Goal: Information Seeking & Learning: Find specific fact

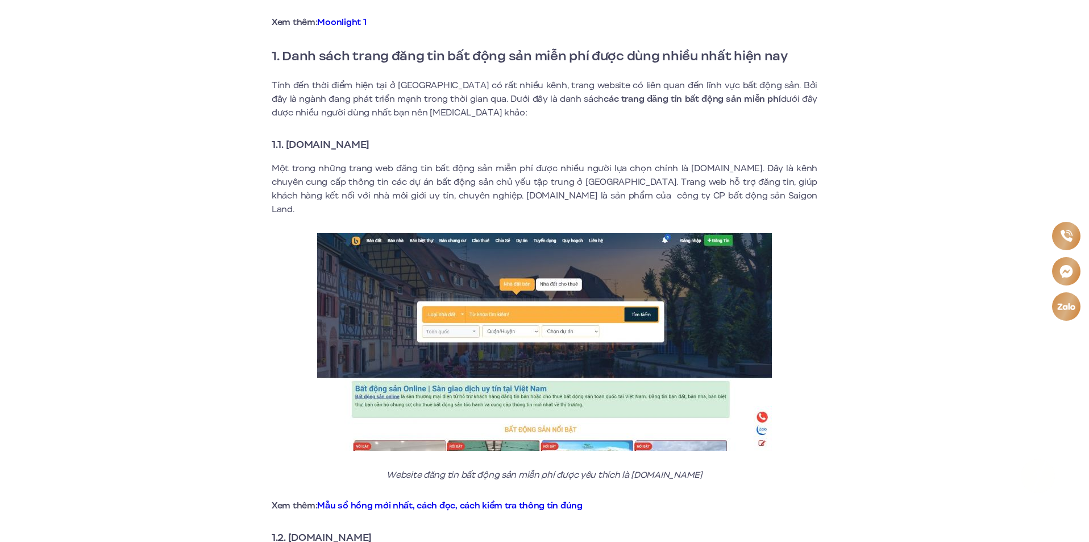
scroll to position [512, 0]
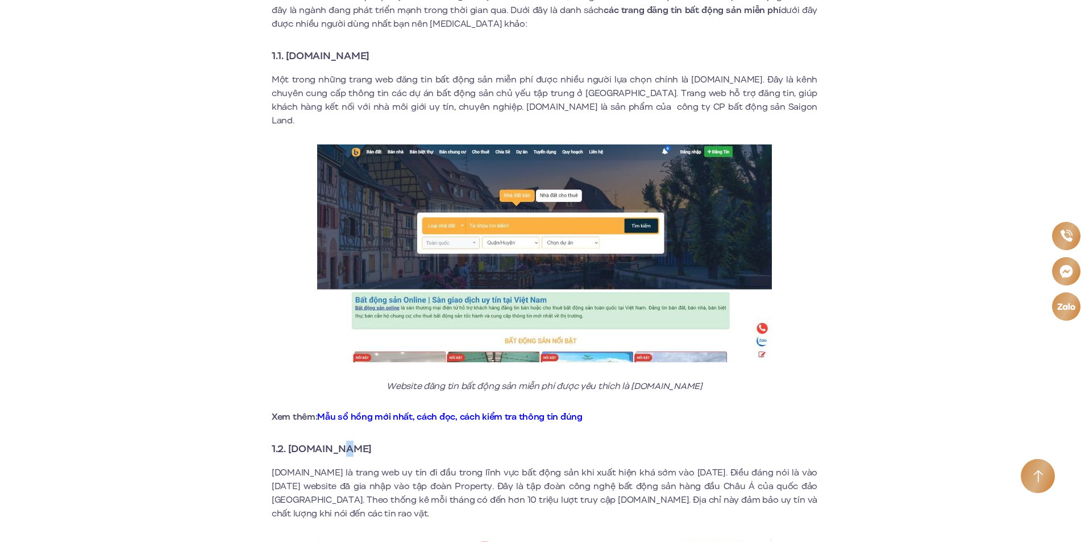
click at [346, 441] on strong "1.2. [DOMAIN_NAME]" at bounding box center [322, 448] width 100 height 15
drag, startPoint x: 289, startPoint y: 433, endPoint x: 396, endPoint y: 443, distance: 106.8
click at [372, 441] on strong "1.2. [DOMAIN_NAME]" at bounding box center [322, 448] width 100 height 15
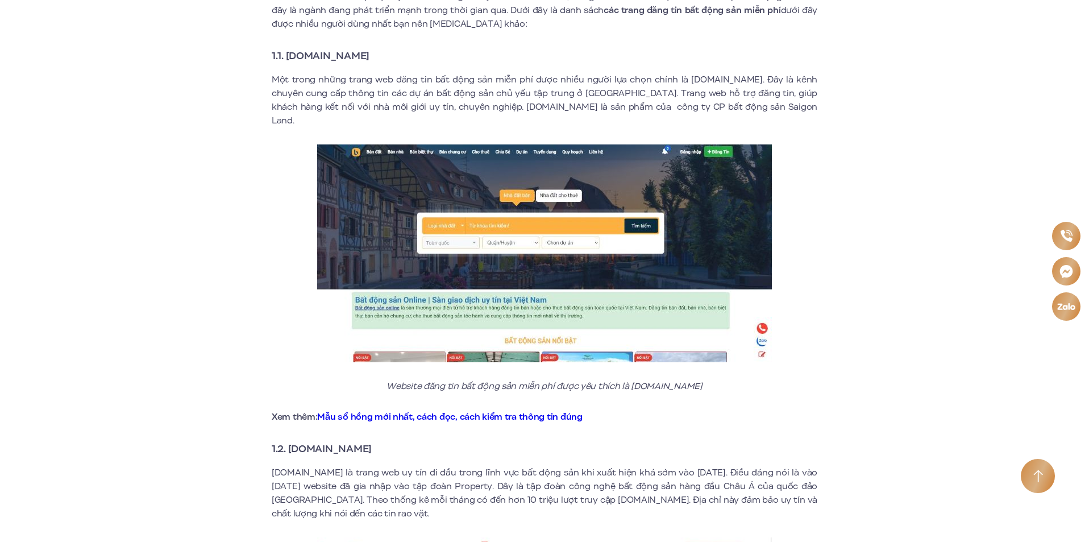
drag, startPoint x: 287, startPoint y: 435, endPoint x: 388, endPoint y: 438, distance: 100.7
click at [372, 441] on strong "1.2. [DOMAIN_NAME]" at bounding box center [322, 448] width 100 height 15
copy strong "[DOMAIN_NAME]"
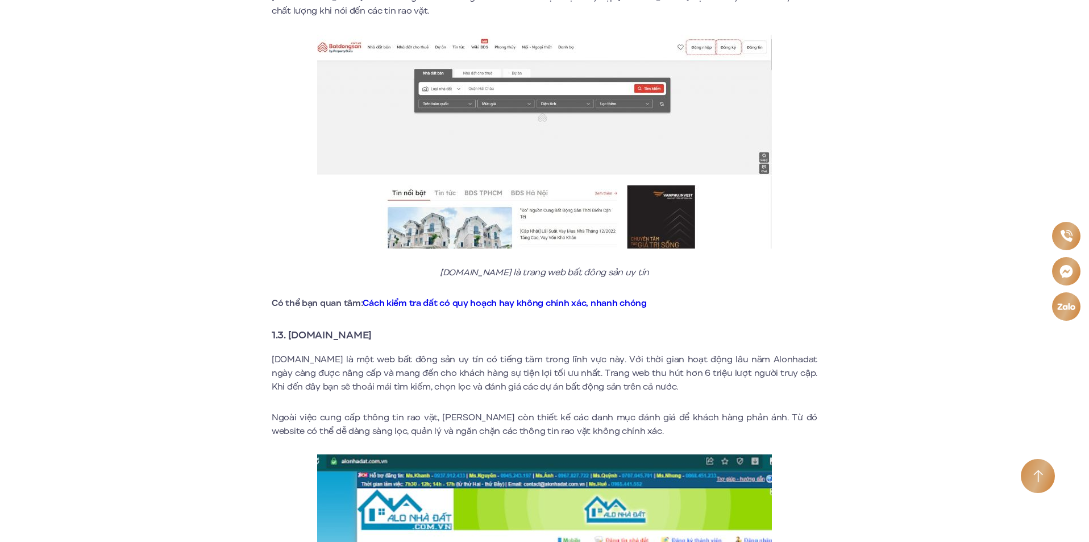
scroll to position [1080, 0]
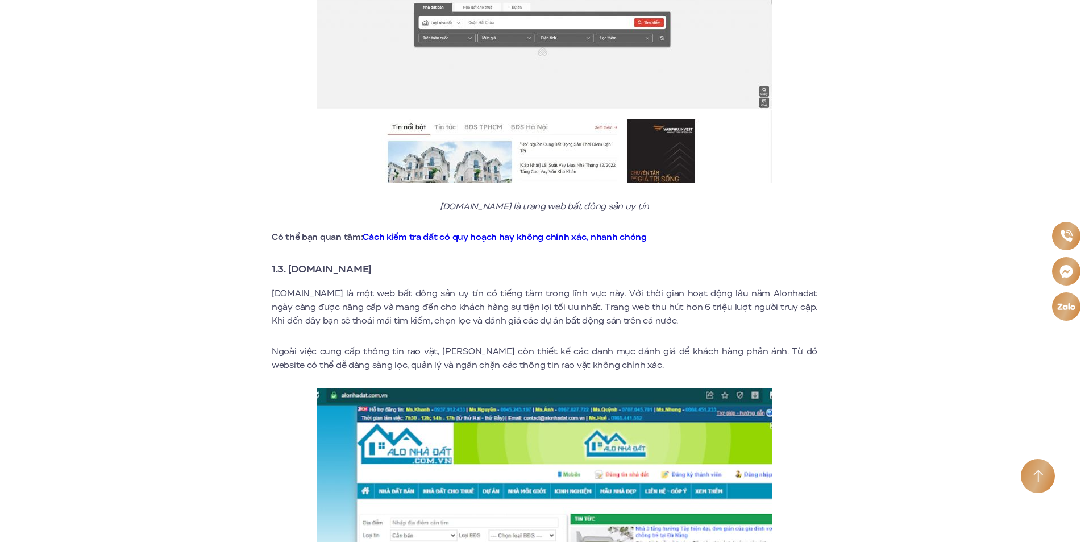
drag, startPoint x: 290, startPoint y: 251, endPoint x: 383, endPoint y: 262, distance: 93.3
click at [383, 262] on h3 "1.3. [DOMAIN_NAME]" at bounding box center [545, 269] width 546 height 16
copy strong "[DOMAIN_NAME]"
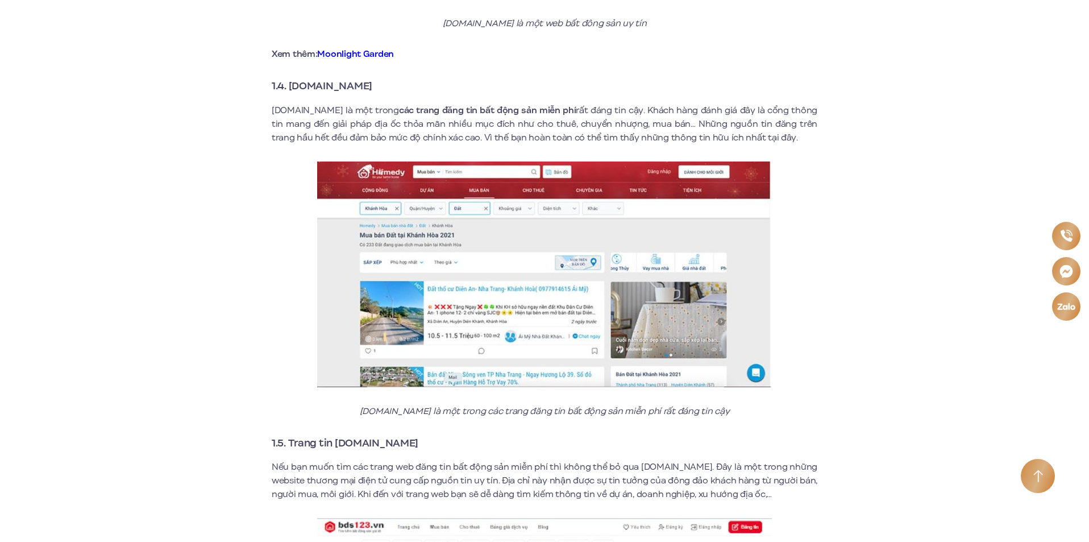
scroll to position [1819, 0]
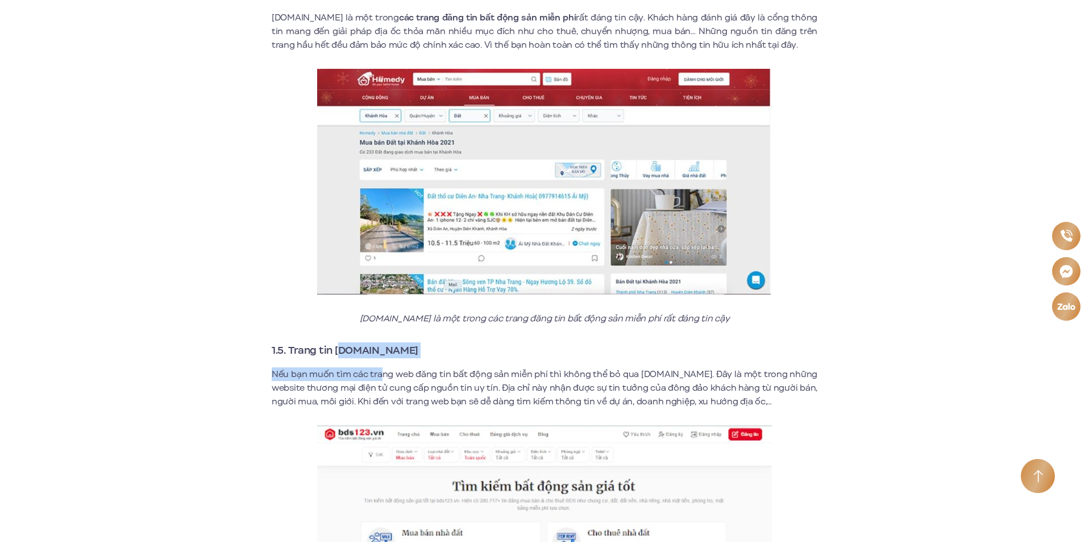
drag, startPoint x: 376, startPoint y: 344, endPoint x: 383, endPoint y: 345, distance: 6.4
drag, startPoint x: 336, startPoint y: 331, endPoint x: 384, endPoint y: 343, distance: 49.2
click at [384, 343] on strong "1.5. Trang tin [DOMAIN_NAME]" at bounding box center [345, 350] width 147 height 15
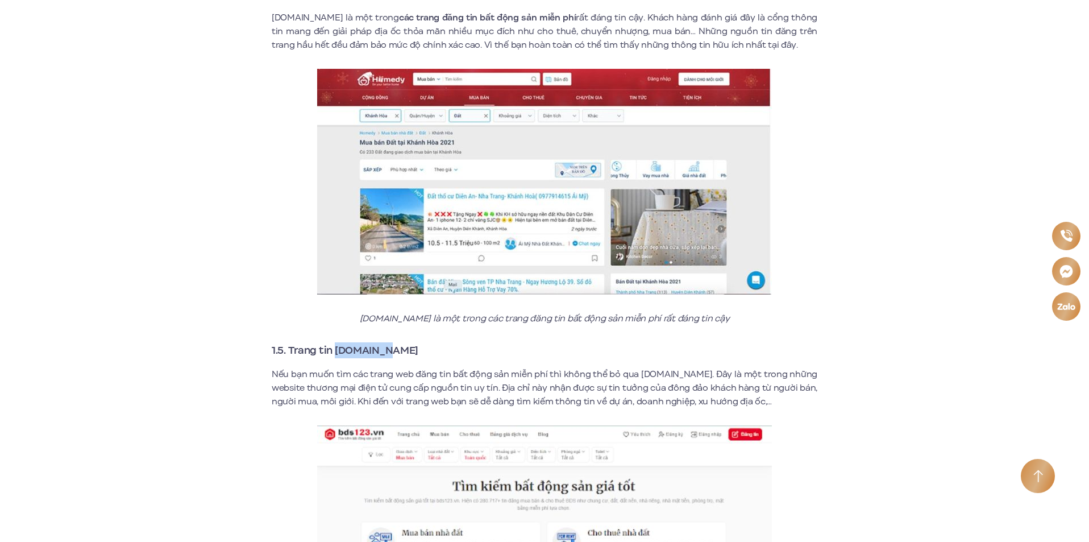
copy strong "[DOMAIN_NAME]"
